Goal: Navigation & Orientation: Find specific page/section

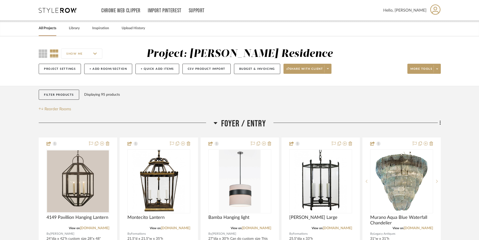
click at [51, 29] on link "All Projects" at bounding box center [48, 28] width 18 height 7
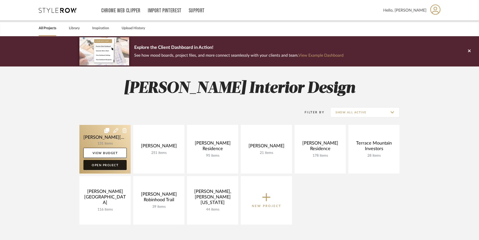
click at [114, 166] on link "Open Project" at bounding box center [104, 165] width 43 height 10
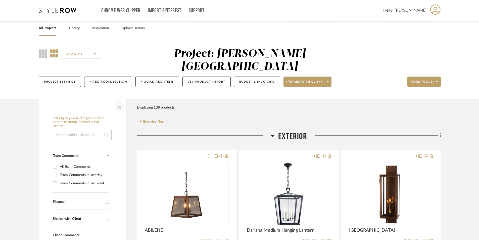
click at [119, 100] on span "button" at bounding box center [119, 106] width 12 height 12
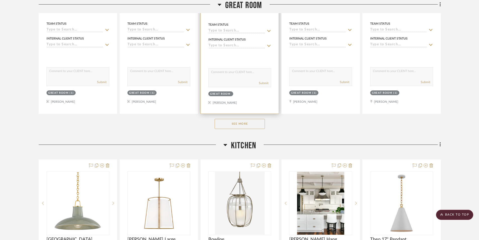
scroll to position [578, 0]
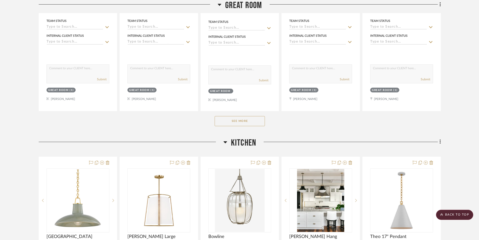
click at [238, 116] on button "See More" at bounding box center [240, 121] width 50 height 10
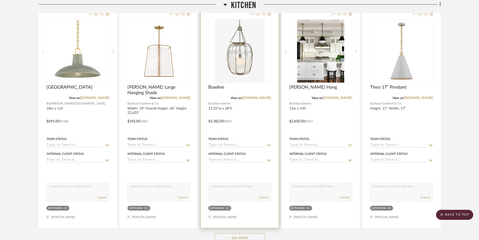
scroll to position [1257, 0]
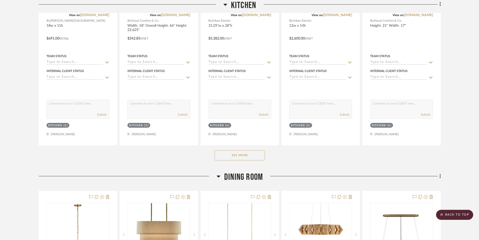
click at [239, 150] on button "See More" at bounding box center [240, 155] width 50 height 10
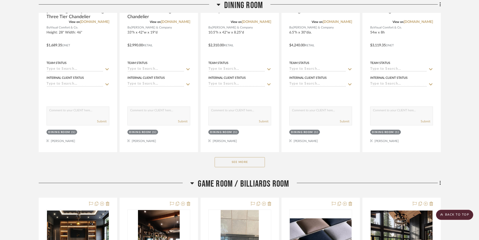
scroll to position [2640, 0]
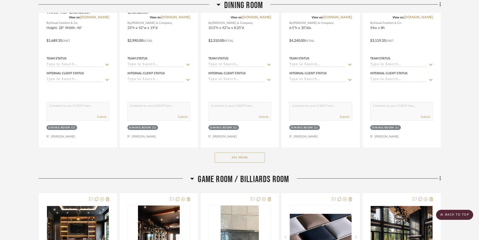
click at [247, 152] on button "See More" at bounding box center [240, 157] width 50 height 10
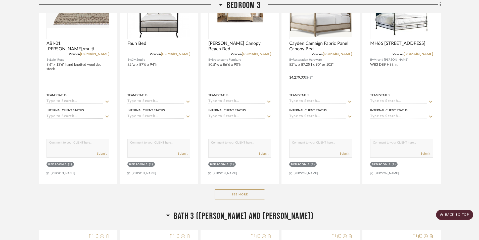
scroll to position [4827, 0]
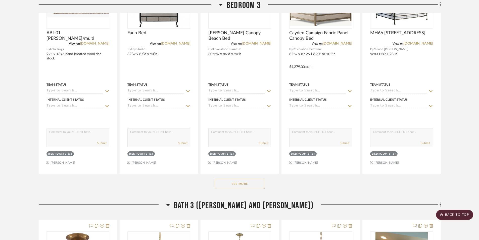
click at [240, 178] on button "See More" at bounding box center [240, 183] width 50 height 10
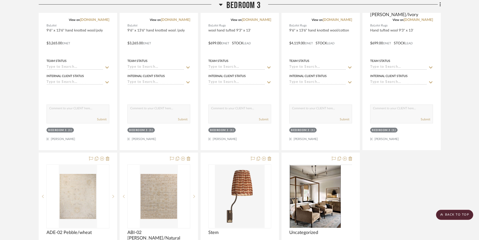
scroll to position [5305, 0]
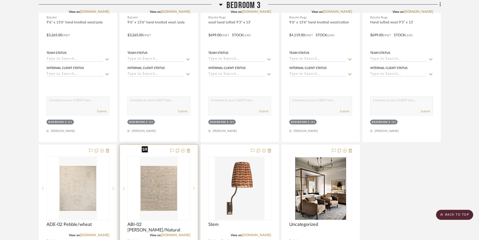
click at [159, 188] on img "0" at bounding box center [159, 188] width 38 height 63
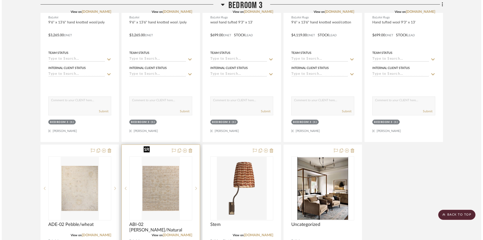
scroll to position [0, 0]
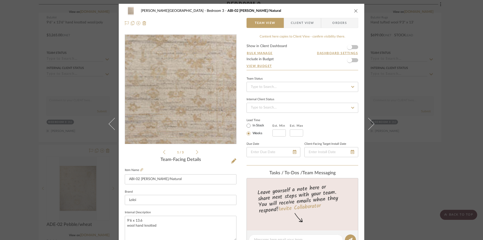
click at [186, 103] on img "0" at bounding box center [180, 89] width 66 height 109
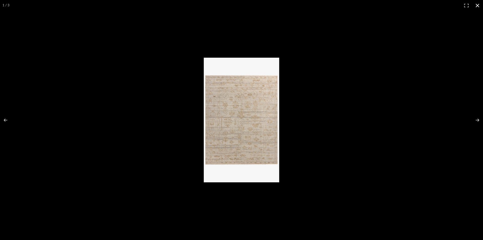
click at [476, 6] on button at bounding box center [477, 5] width 11 height 11
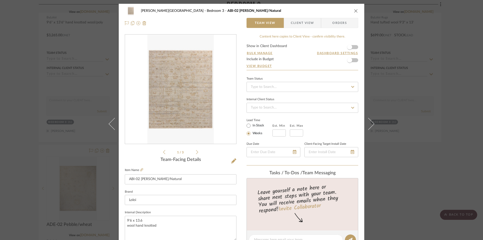
click at [354, 8] on div "[PERSON_NAME][GEOGRAPHIC_DATA] Bedroom 3 ABI-02 [PERSON_NAME]/Natural" at bounding box center [241, 11] width 233 height 10
click at [354, 12] on icon "close" at bounding box center [356, 11] width 4 height 4
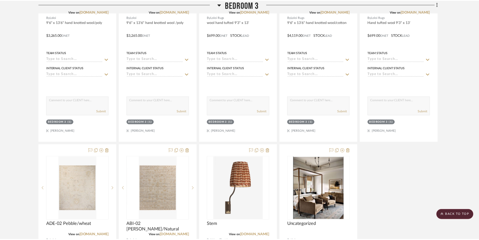
scroll to position [5305, 0]
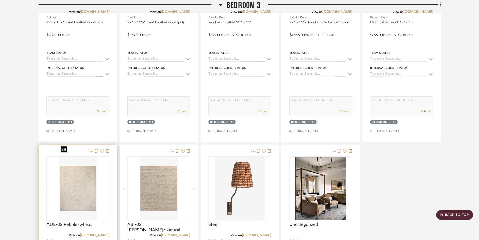
click at [80, 188] on img "0" at bounding box center [78, 188] width 38 height 63
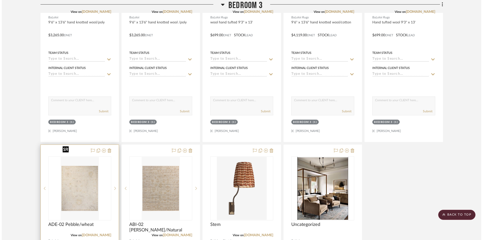
scroll to position [0, 0]
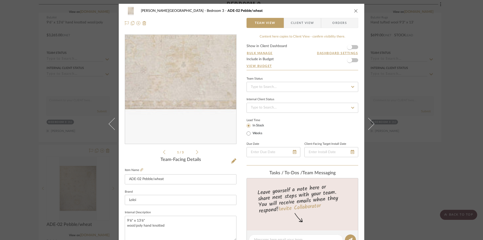
click at [176, 122] on img "0" at bounding box center [180, 89] width 66 height 109
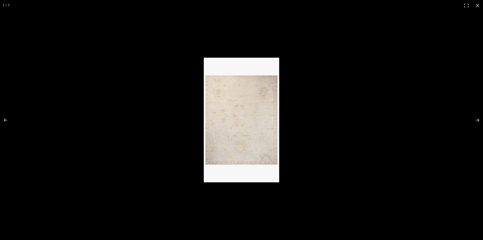
click at [229, 144] on img at bounding box center [241, 120] width 75 height 124
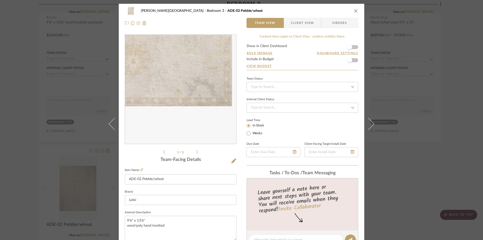
click at [203, 123] on img "0" at bounding box center [180, 89] width 66 height 109
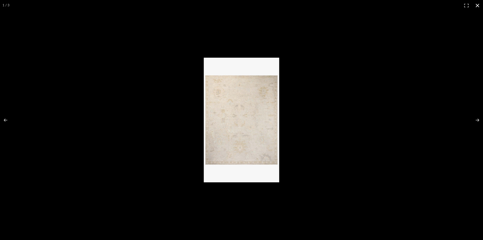
click at [477, 7] on button at bounding box center [477, 5] width 11 height 11
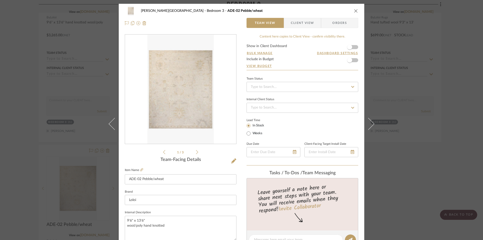
click at [351, 10] on div "[PERSON_NAME][GEOGRAPHIC_DATA] Bedroom 3 ADE-02 Pebble/wheat" at bounding box center [241, 11] width 233 height 10
click at [354, 11] on icon "close" at bounding box center [356, 11] width 4 height 4
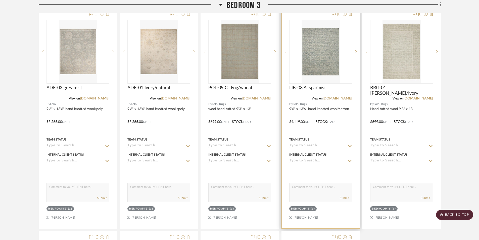
scroll to position [5179, 0]
